Goal: Task Accomplishment & Management: Complete application form

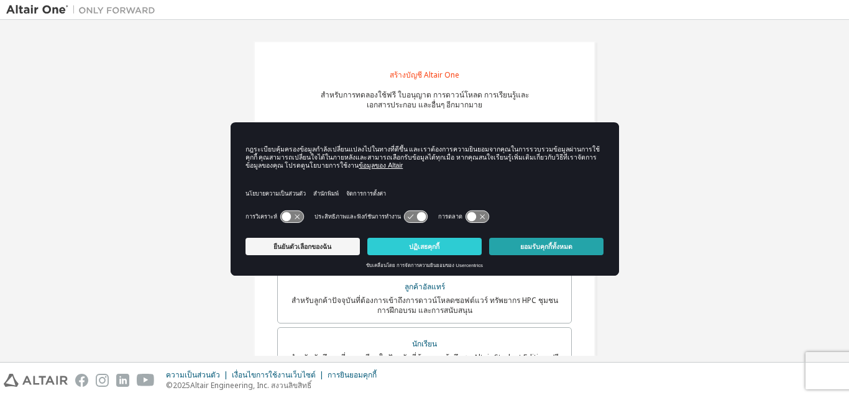
click at [561, 245] on font "ยอมรับคุกกี้ทั้งหมด" at bounding box center [546, 246] width 52 height 7
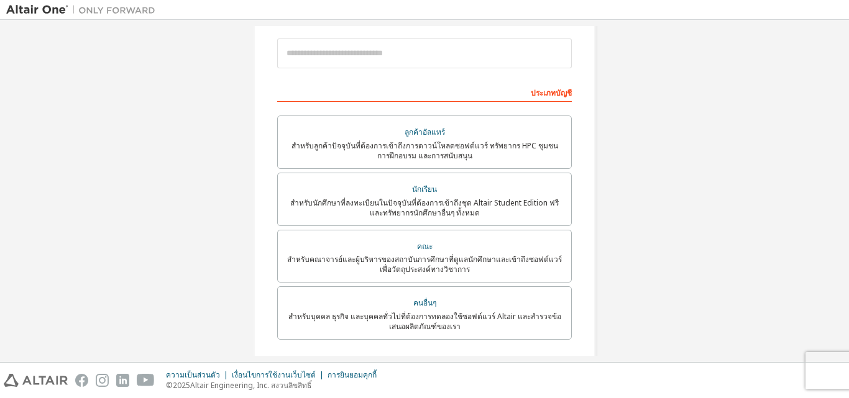
scroll to position [30, 0]
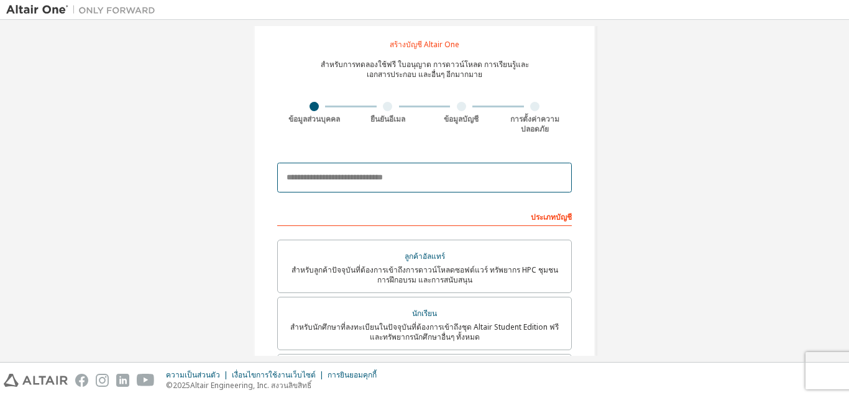
click at [437, 176] on input "email" at bounding box center [424, 178] width 295 height 30
type input "**********"
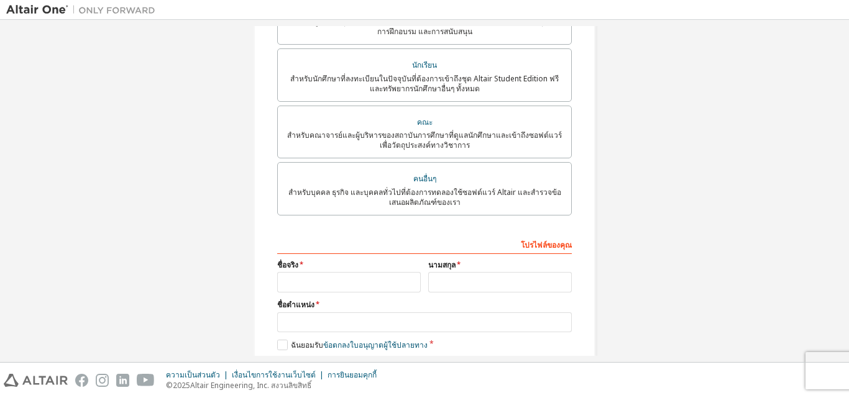
scroll to position [341, 0]
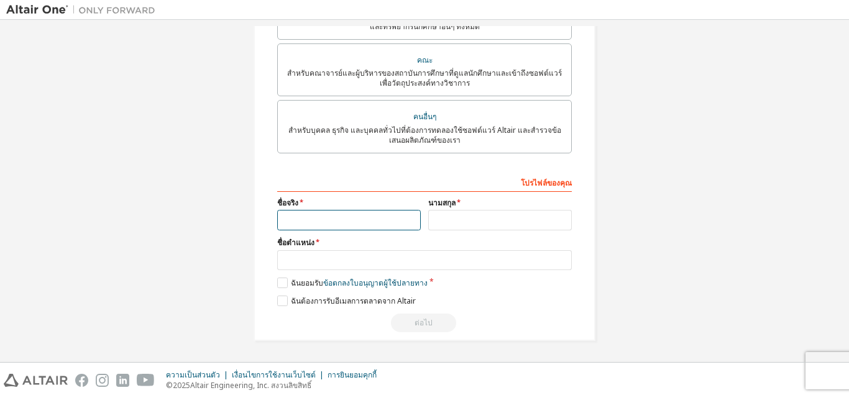
click at [381, 215] on input "text" at bounding box center [349, 220] width 144 height 21
type input "**********"
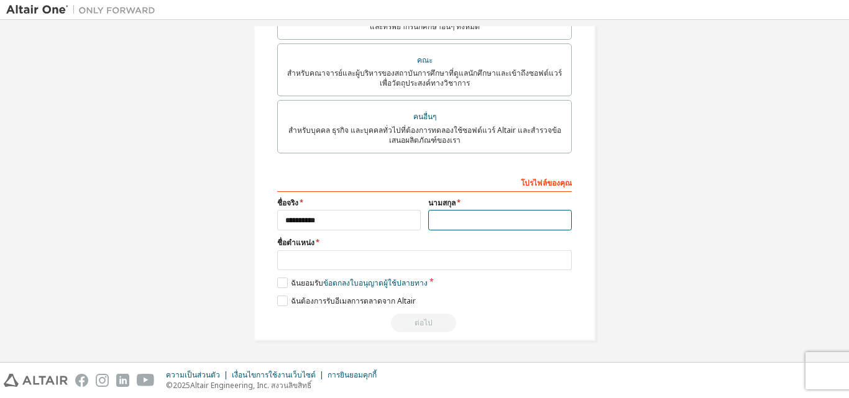
click at [504, 222] on input "text" at bounding box center [500, 220] width 144 height 21
type input "********"
drag, startPoint x: 279, startPoint y: 301, endPoint x: 280, endPoint y: 284, distance: 16.8
click at [280, 301] on label "ฉันต้องการรับอีเมลการตลาดจาก Altair" at bounding box center [346, 301] width 139 height 11
click at [279, 278] on label "ฉันยอมรับ ข้อตกลงใบอนุญาตผู้ใช้ปลายทาง" at bounding box center [352, 283] width 150 height 11
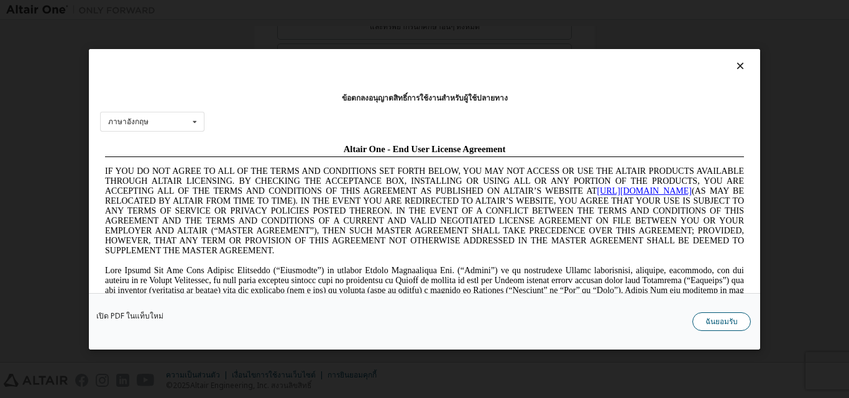
scroll to position [0, 0]
click at [710, 319] on font "ฉันยอมรับ" at bounding box center [721, 321] width 32 height 11
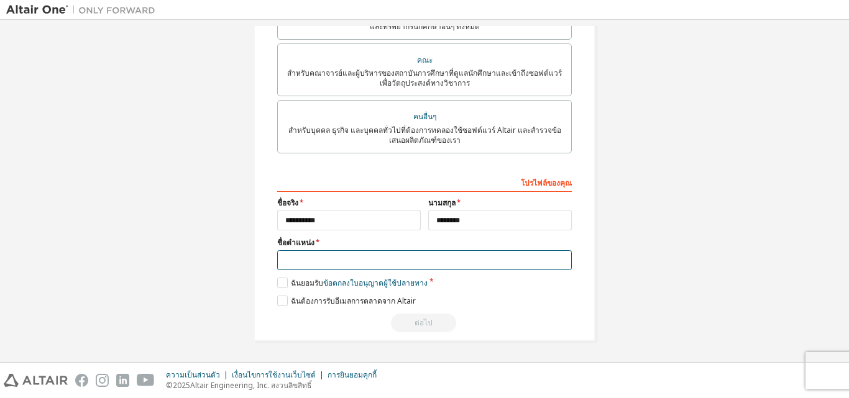
click at [319, 260] on input "text" at bounding box center [424, 260] width 295 height 21
type input "*"
type input "********"
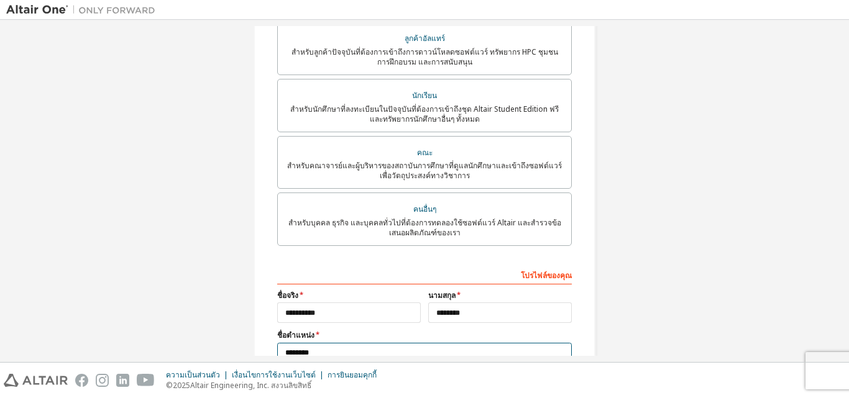
scroll to position [186, 0]
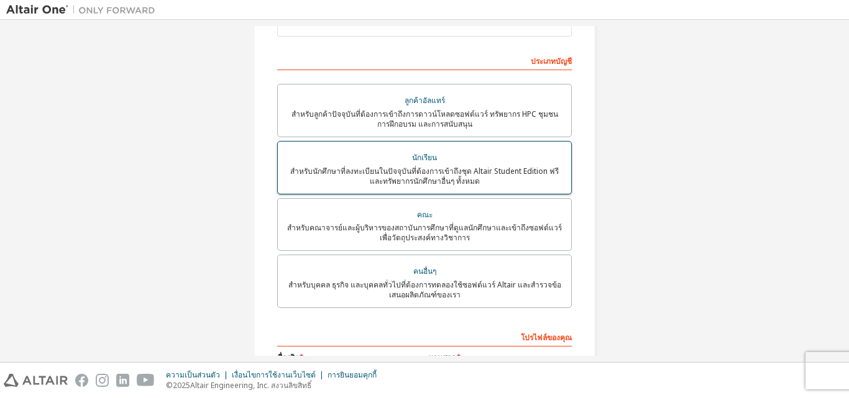
click at [392, 176] on font "สำหรับนักศึกษาที่ลงทะเบียนในปัจจุบันที่ต้องการเข้าถึงชุด Altair Student Edition…" at bounding box center [424, 176] width 268 height 21
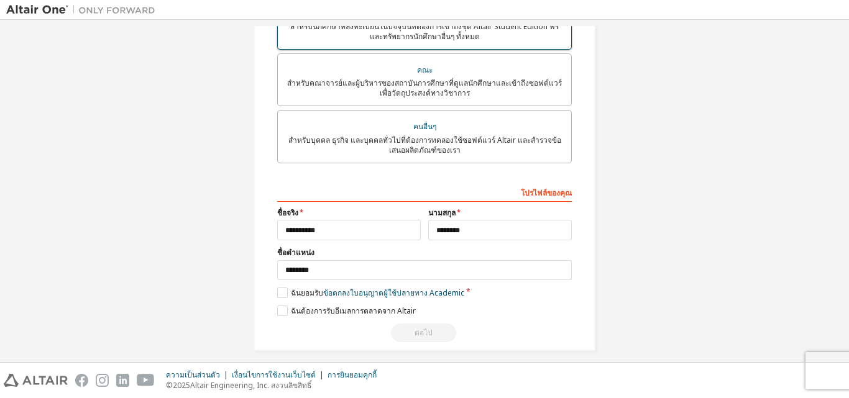
scroll to position [341, 0]
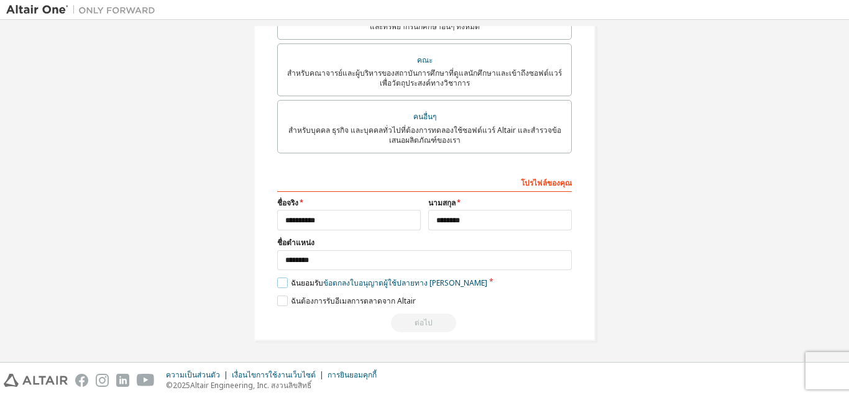
click at [277, 285] on label "ฉันยอมรับ ข้อตกลงใบอนุญาตผู้ใช้ปลายทาง เชิงวิชาการ" at bounding box center [382, 283] width 210 height 11
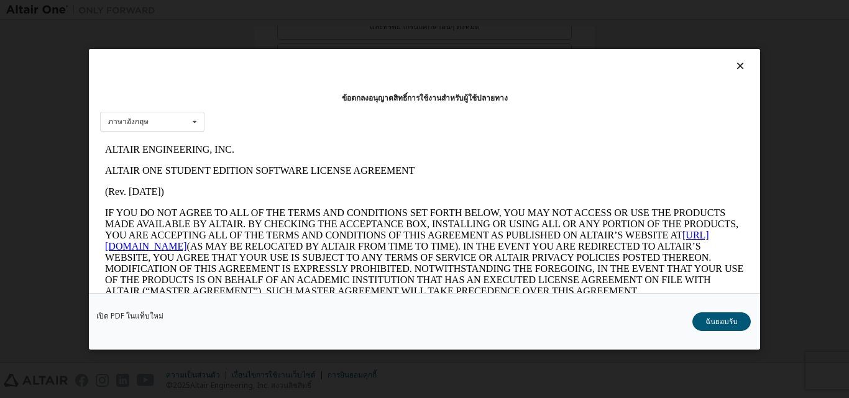
scroll to position [0, 0]
click at [170, 132] on div "ภาษาอังกฤษ ภาษาอังกฤษ" at bounding box center [152, 121] width 104 height 21
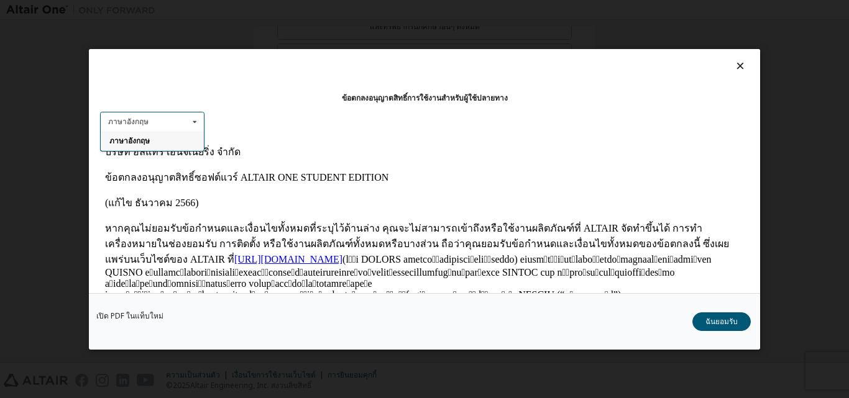
click at [173, 127] on div "ภาษาอังกฤษ ภาษาอังกฤษ" at bounding box center [152, 121] width 104 height 21
click at [732, 319] on font "ฉันยอมรับ" at bounding box center [721, 321] width 32 height 11
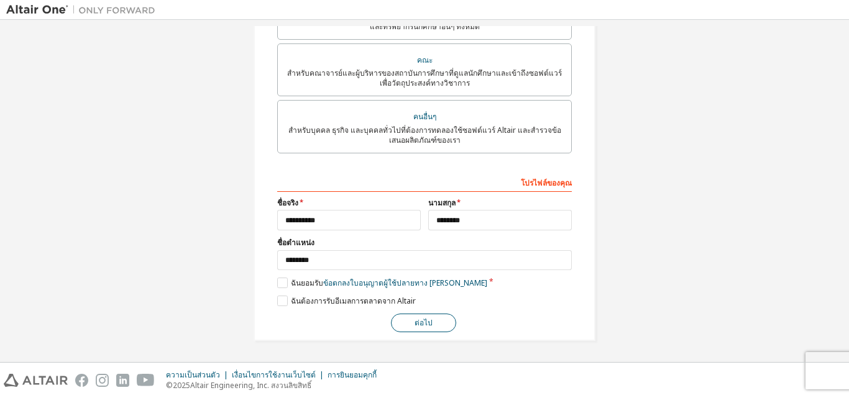
click at [418, 320] on font "ต่อไป" at bounding box center [423, 323] width 18 height 11
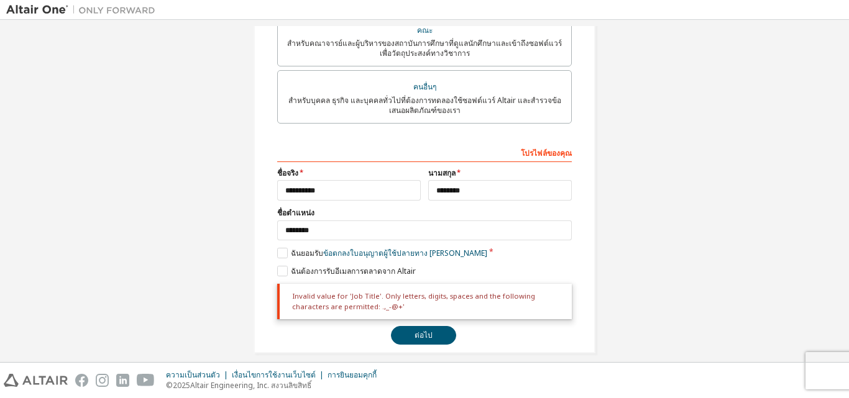
scroll to position [383, 0]
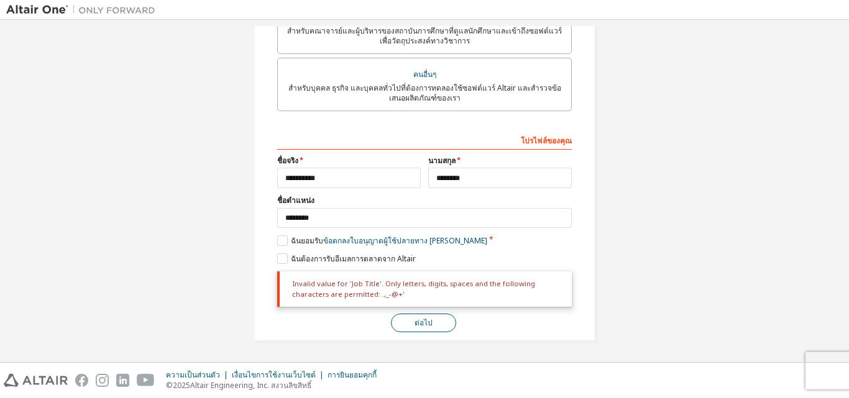
click at [417, 329] on button "ต่อไป" at bounding box center [423, 323] width 65 height 19
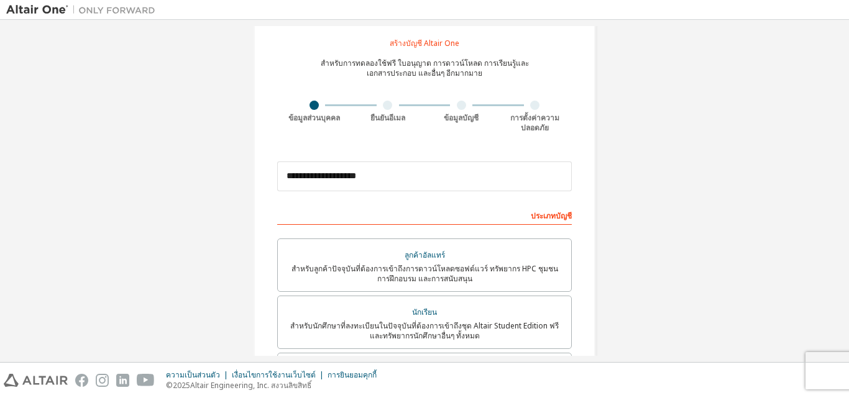
scroll to position [30, 0]
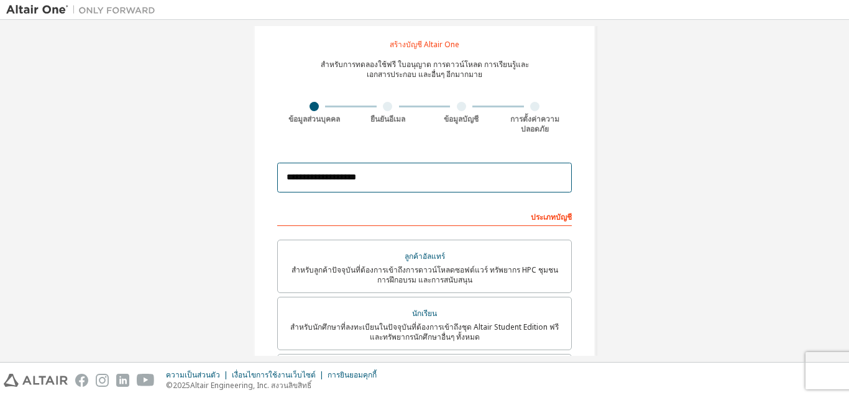
drag, startPoint x: 274, startPoint y: 181, endPoint x: 233, endPoint y: 188, distance: 41.7
click at [233, 188] on div "**********" at bounding box center [424, 352] width 836 height 713
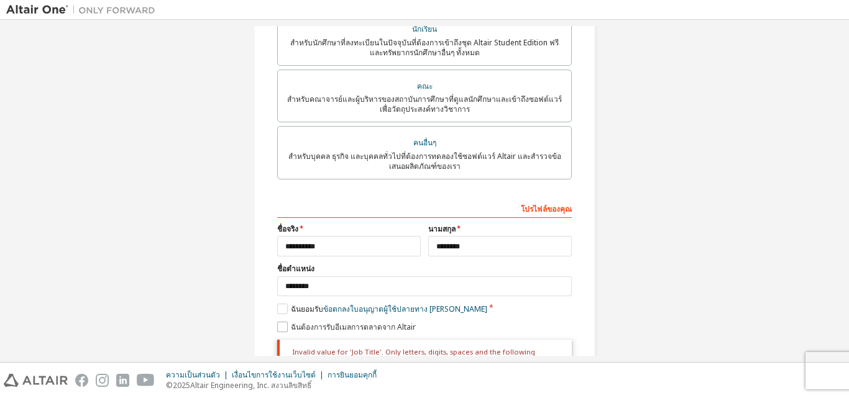
scroll to position [383, 0]
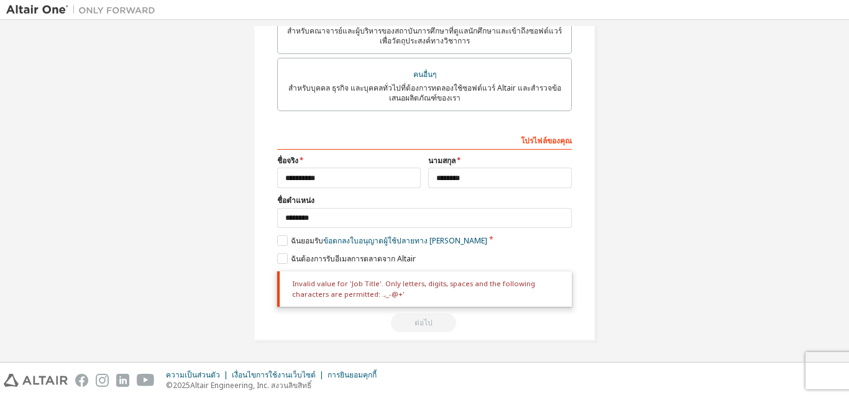
click at [535, 143] on font "โปรไฟล์ของคุณ" at bounding box center [546, 140] width 51 height 11
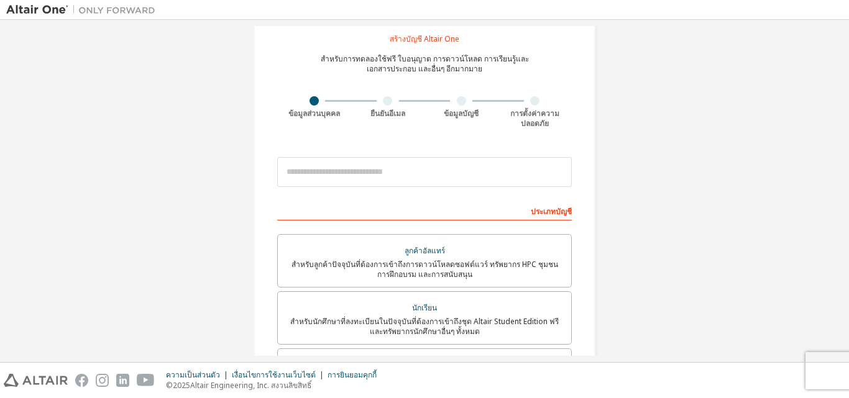
scroll to position [11, 0]
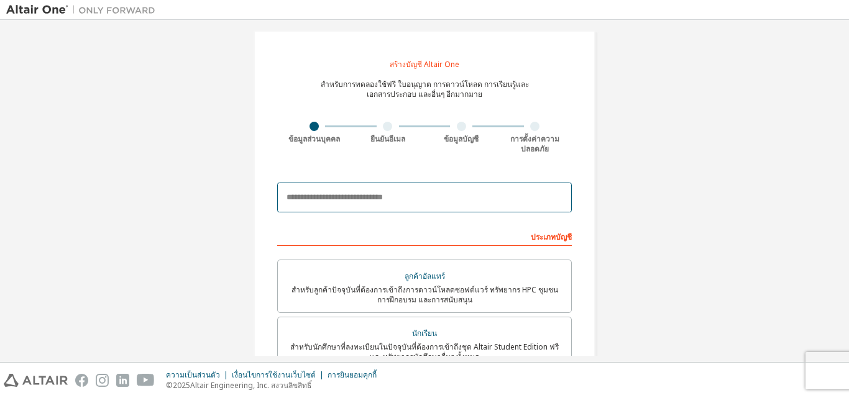
click at [459, 194] on input "email" at bounding box center [424, 198] width 295 height 30
